Goal: Task Accomplishment & Management: Complete application form

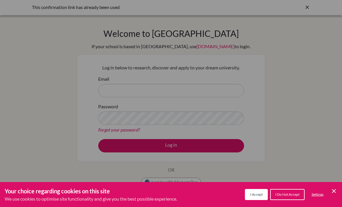
scroll to position [1, 0]
click at [254, 192] on button "I Accept" at bounding box center [256, 194] width 23 height 11
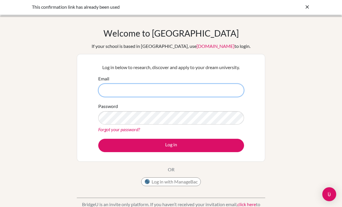
click at [212, 86] on input "Email" at bounding box center [171, 90] width 146 height 13
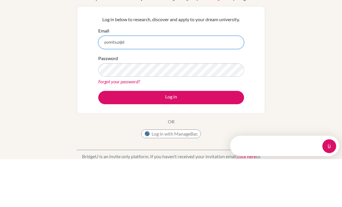
scroll to position [0, 0]
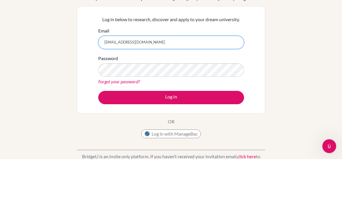
type input "[EMAIL_ADDRESS][DOMAIN_NAME]"
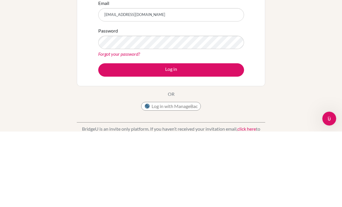
click at [220, 139] on button "Log in" at bounding box center [171, 145] width 146 height 13
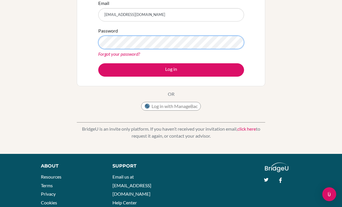
click at [171, 70] on button "Log in" at bounding box center [171, 69] width 146 height 13
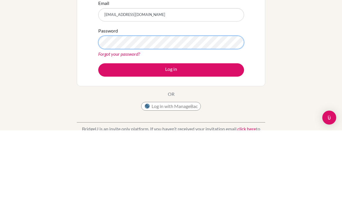
click at [171, 140] on button "Log in" at bounding box center [171, 146] width 146 height 13
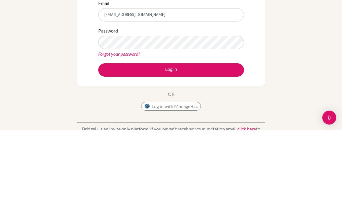
click at [209, 140] on button "Log in" at bounding box center [171, 146] width 146 height 13
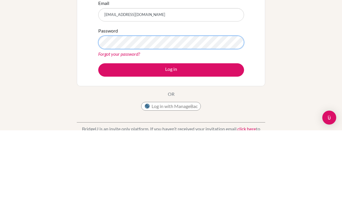
click at [171, 140] on button "Log in" at bounding box center [171, 146] width 146 height 13
